Goal: Transaction & Acquisition: Download file/media

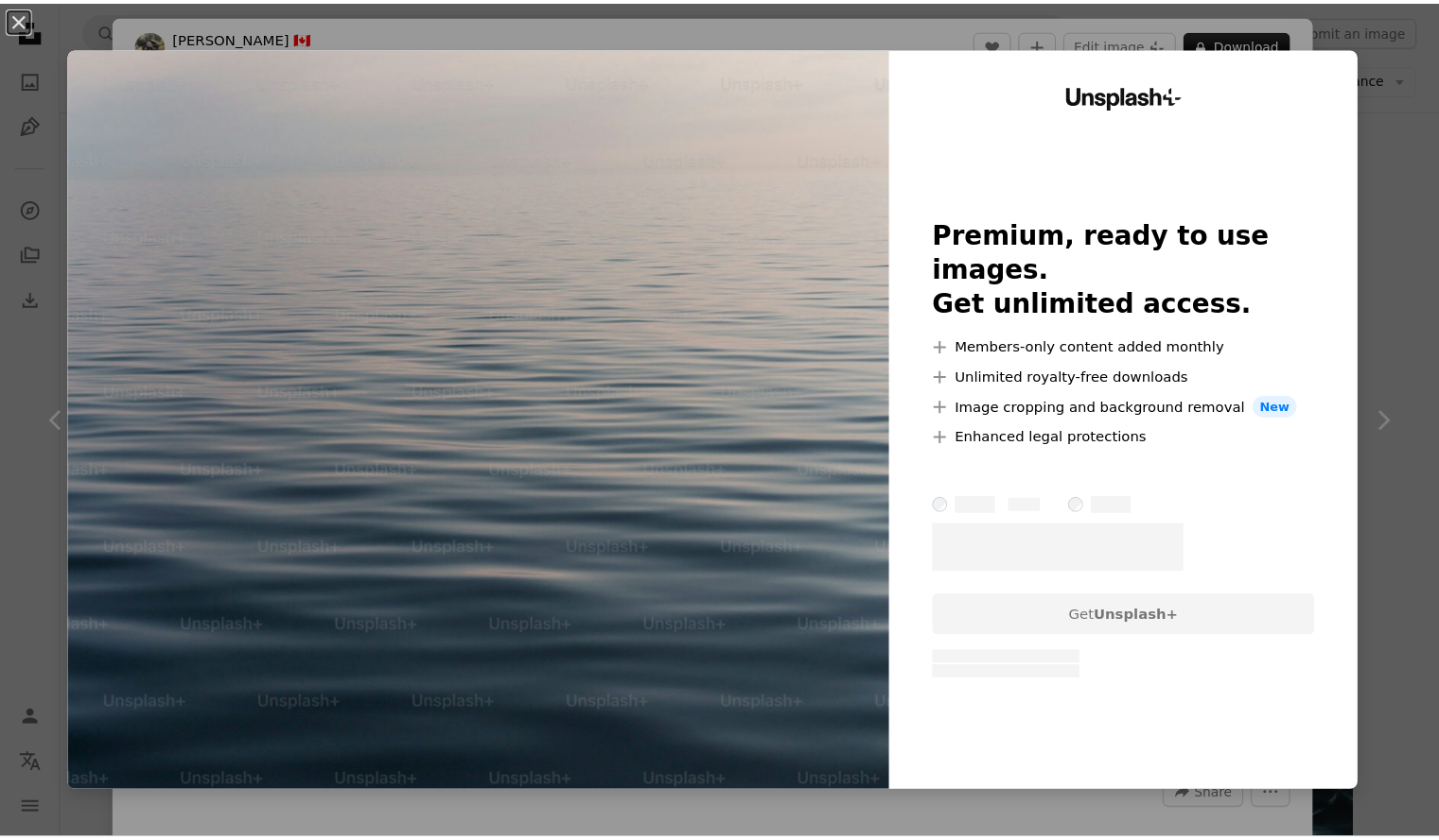
scroll to position [8583, 0]
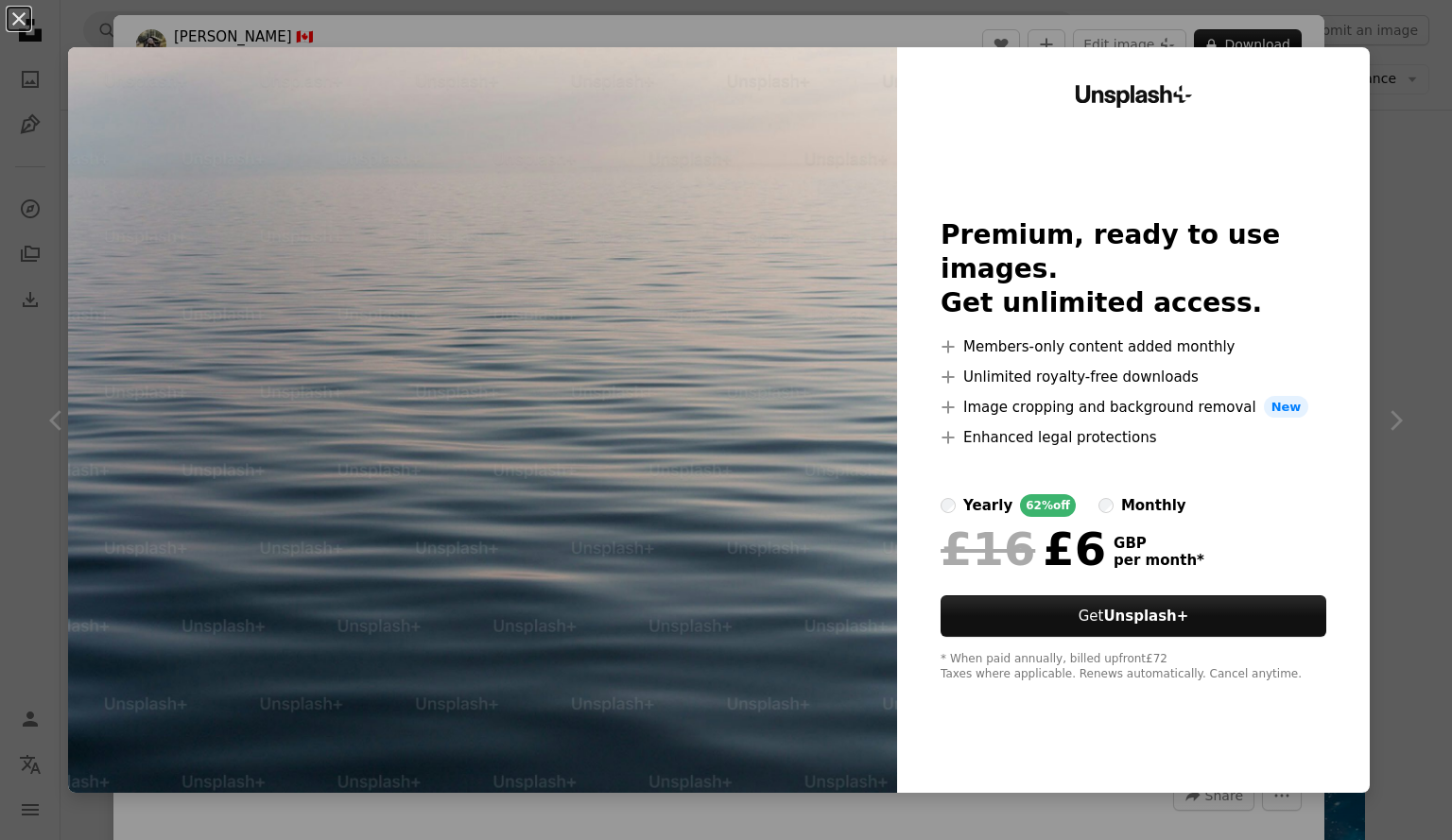
click at [1423, 247] on div "An X shape Unsplash+ Premium, ready to use images. Get unlimited access. A plus…" at bounding box center [726, 420] width 1452 height 840
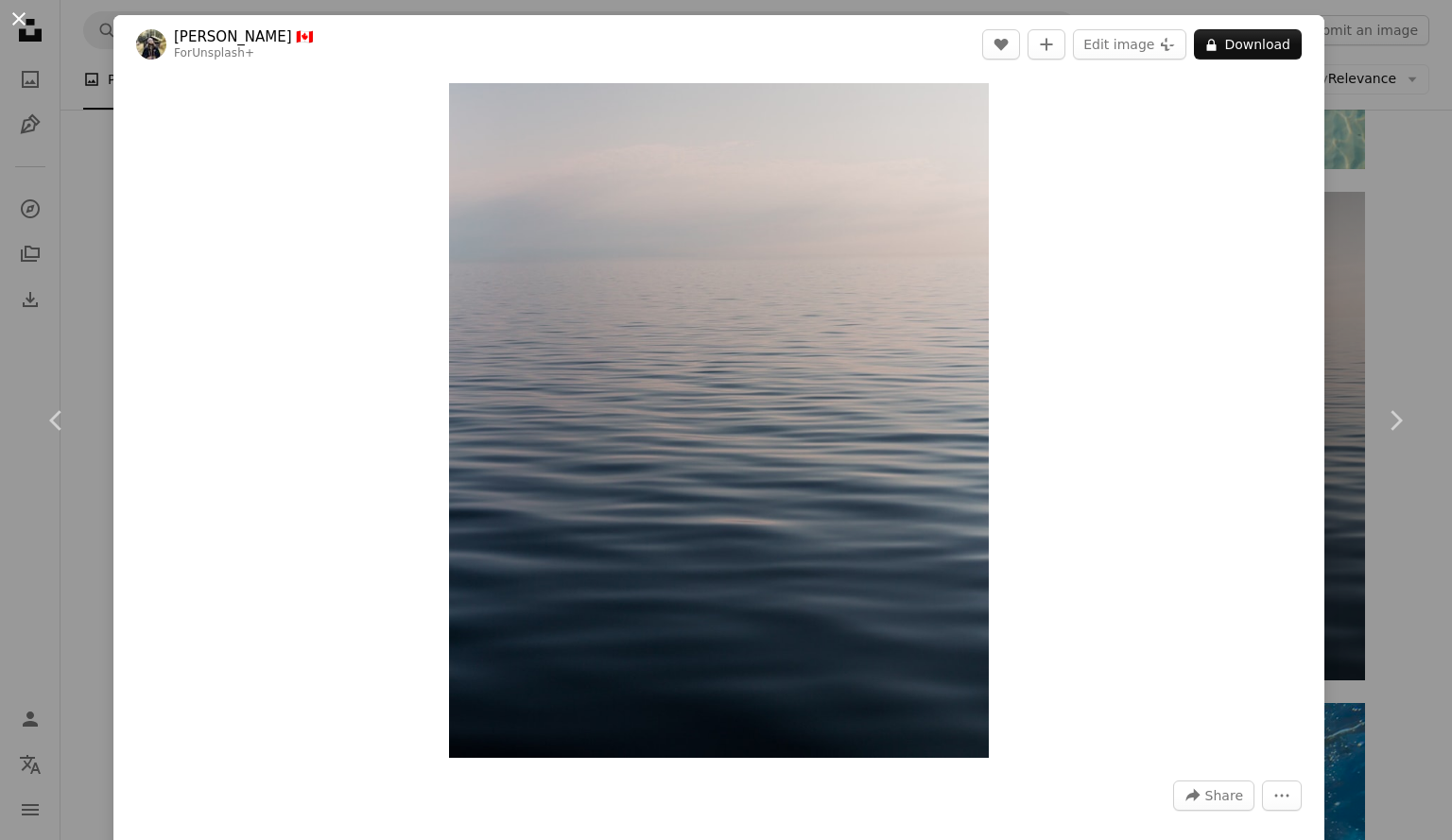
click at [21, 25] on button "An X shape" at bounding box center [19, 19] width 23 height 23
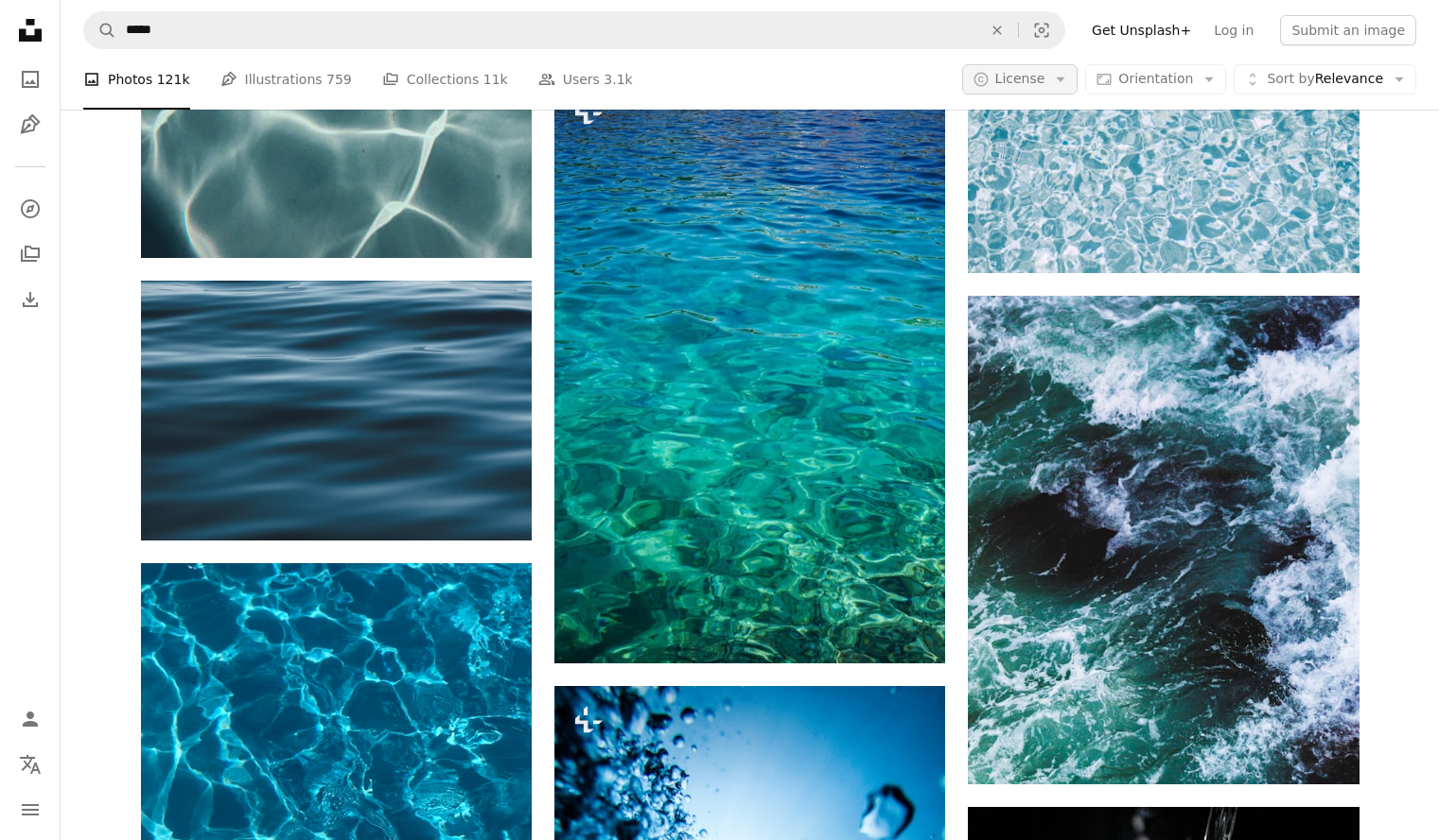
scroll to position [2310, 0]
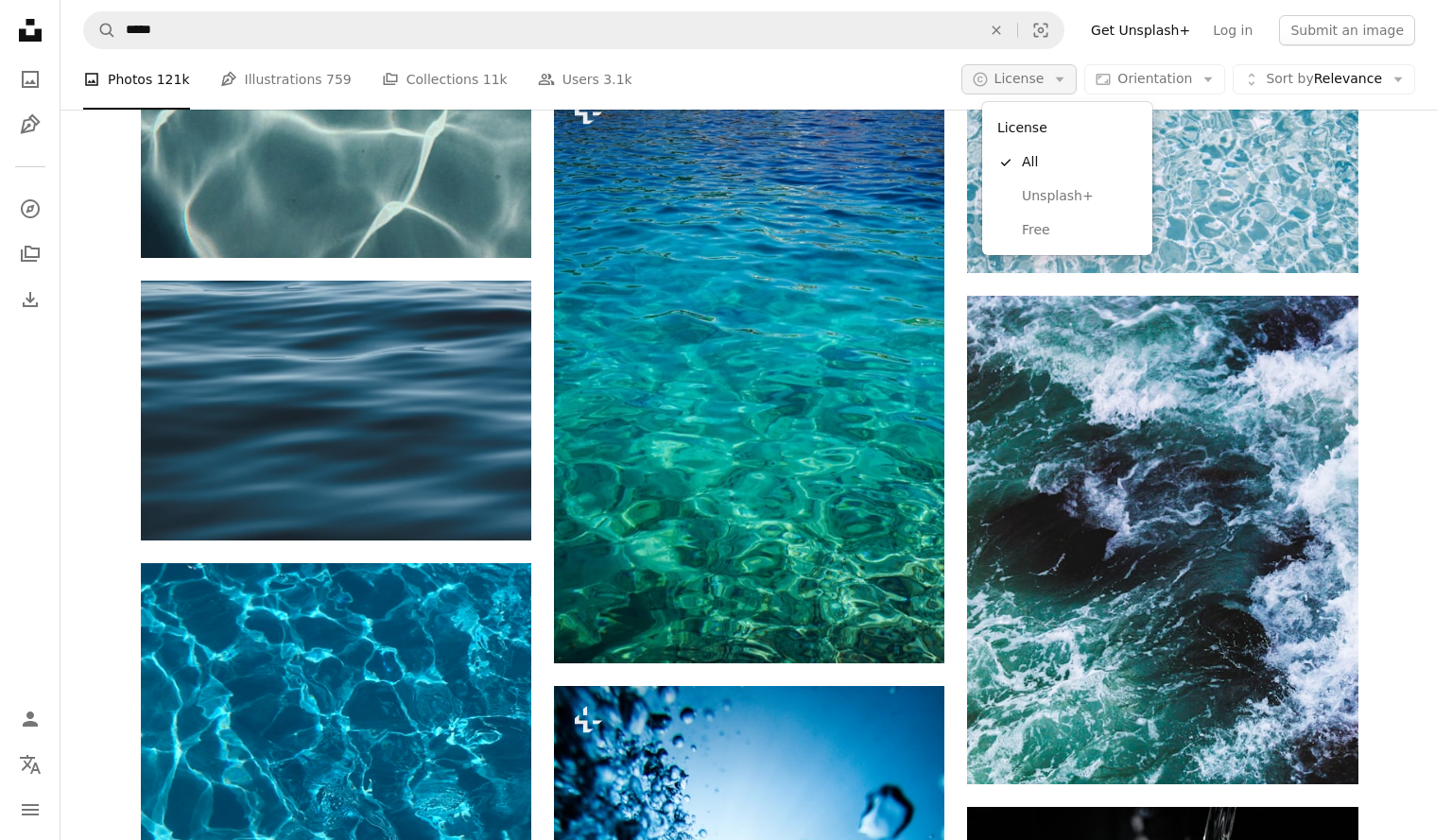
click at [1044, 88] on span "License" at bounding box center [1020, 79] width 50 height 19
click at [1032, 235] on span "Free" at bounding box center [1079, 230] width 115 height 19
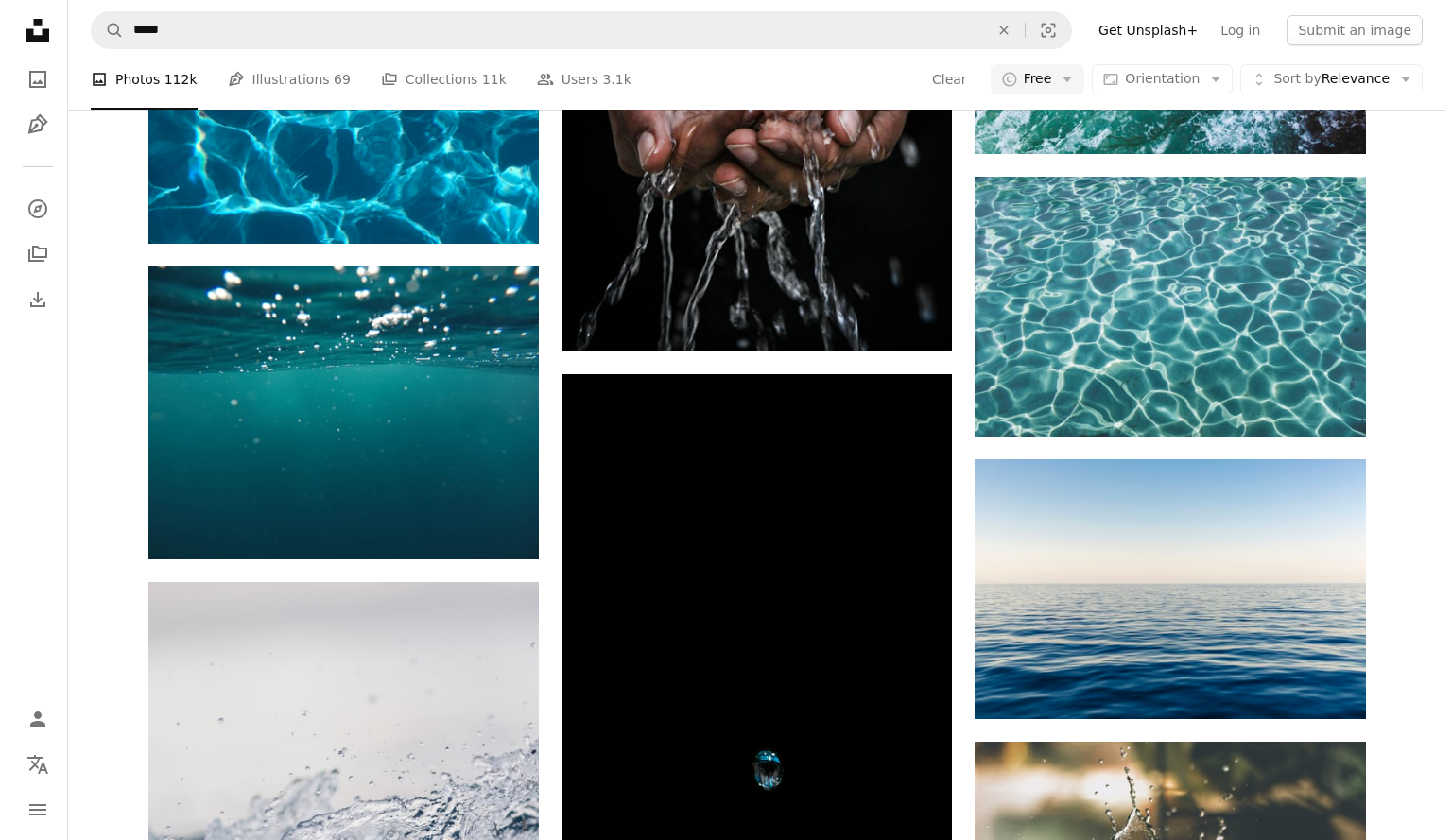
scroll to position [1425, 0]
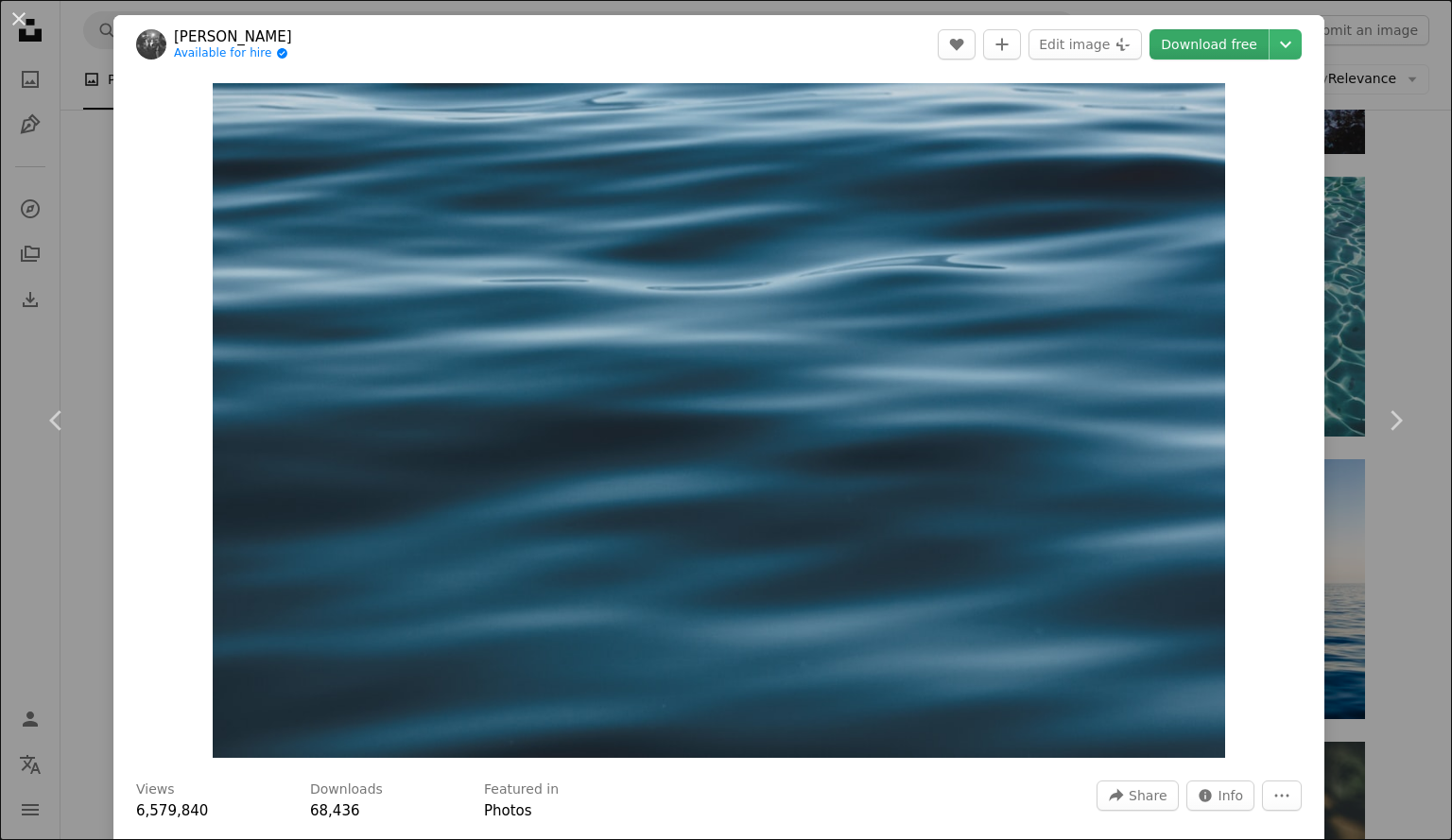
click at [1200, 51] on link "Download free" at bounding box center [1209, 44] width 119 height 31
